Goal: Task Accomplishment & Management: Complete application form

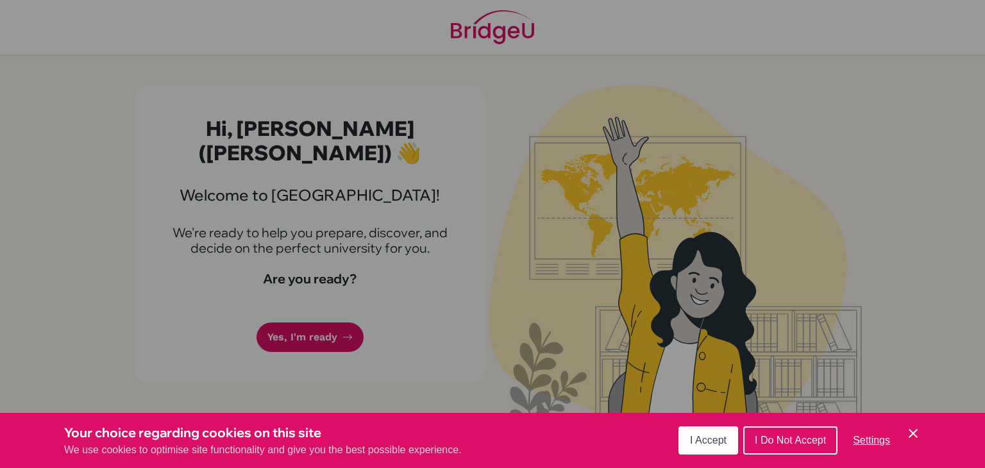
click at [326, 308] on div "Cookie Preferences" at bounding box center [492, 234] width 985 height 468
click at [707, 450] on button "I Accept" at bounding box center [708, 440] width 60 height 28
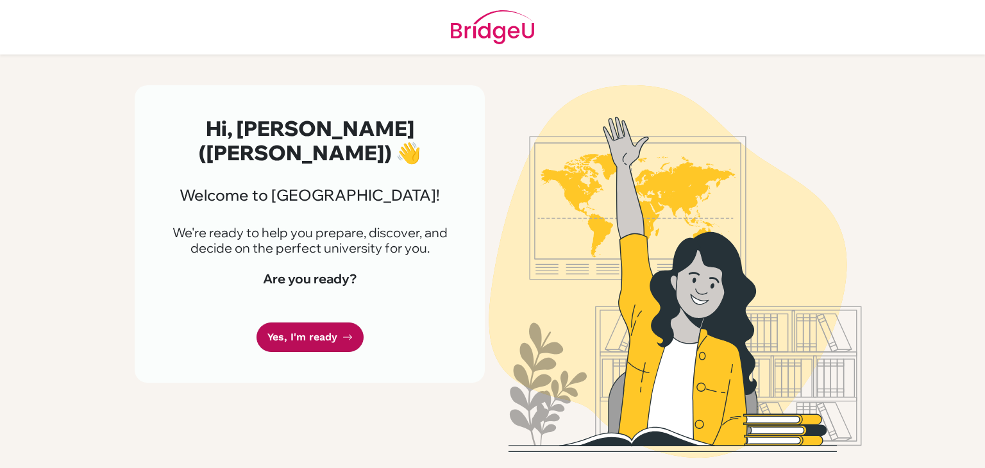
click at [316, 323] on link "Yes, I'm ready" at bounding box center [310, 338] width 107 height 30
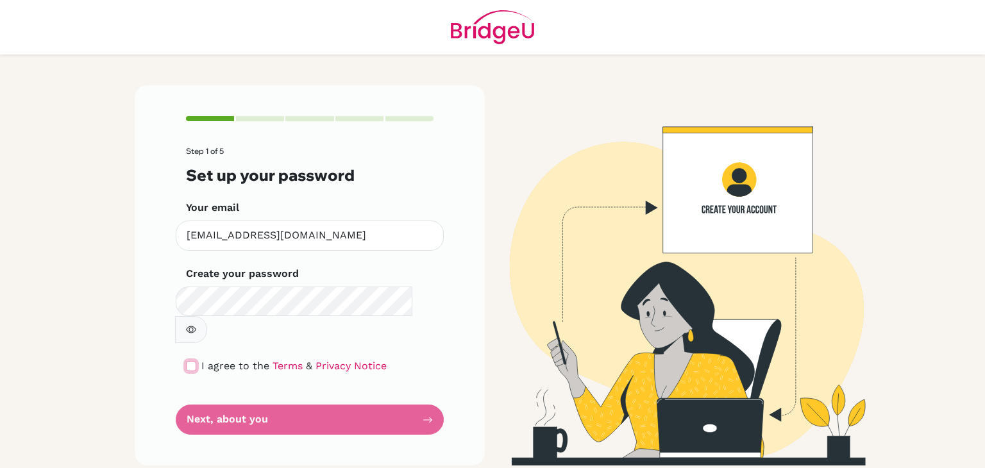
click at [190, 361] on input "checkbox" at bounding box center [191, 366] width 10 height 10
checkbox input "true"
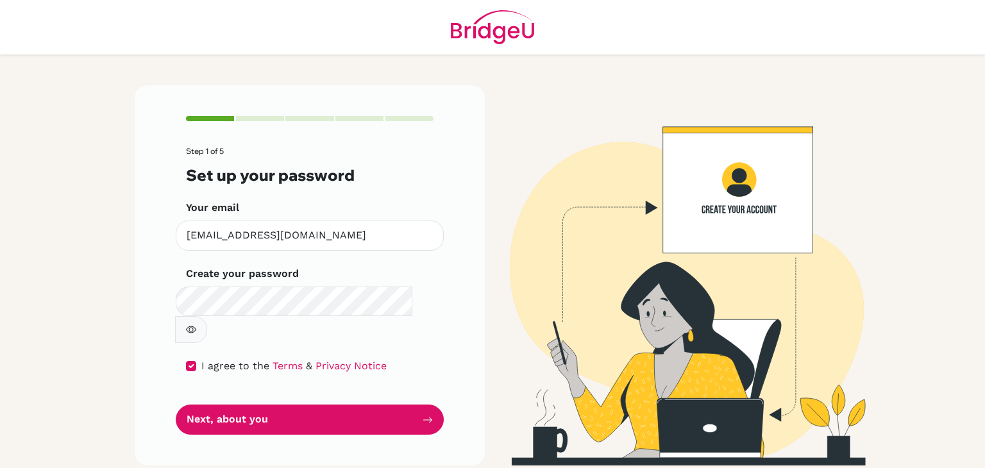
click at [207, 316] on button "button" at bounding box center [191, 329] width 32 height 27
click at [393, 371] on form "Step 1 of 5 Set up your password Your email 250087@acis.ac.th Invalid email Cre…" at bounding box center [310, 291] width 248 height 288
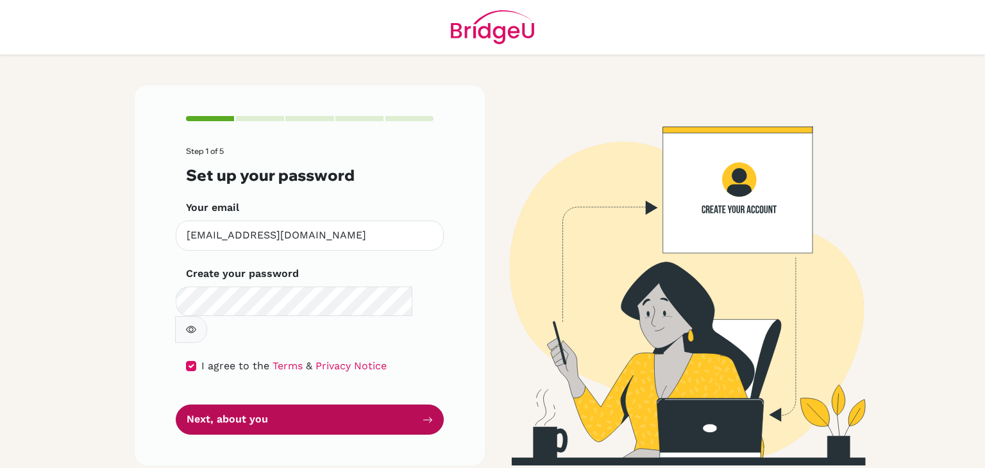
click at [393, 405] on button "Next, about you" at bounding box center [310, 420] width 268 height 30
